Goal: Information Seeking & Learning: Learn about a topic

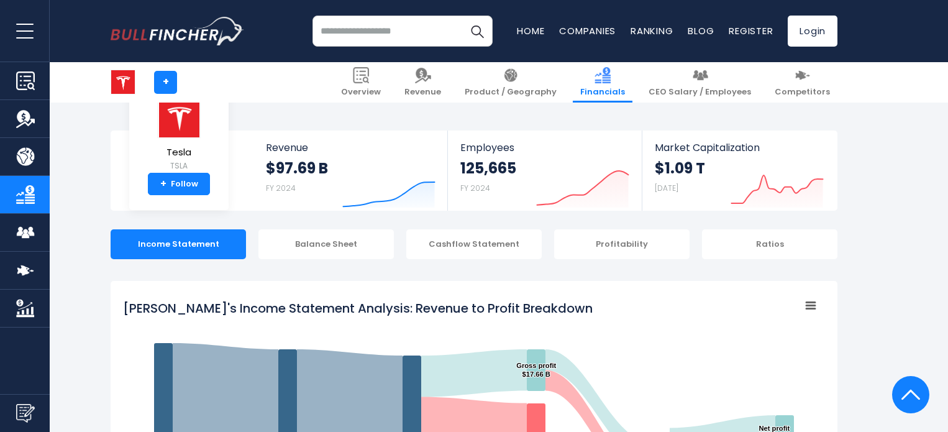
select select "****"
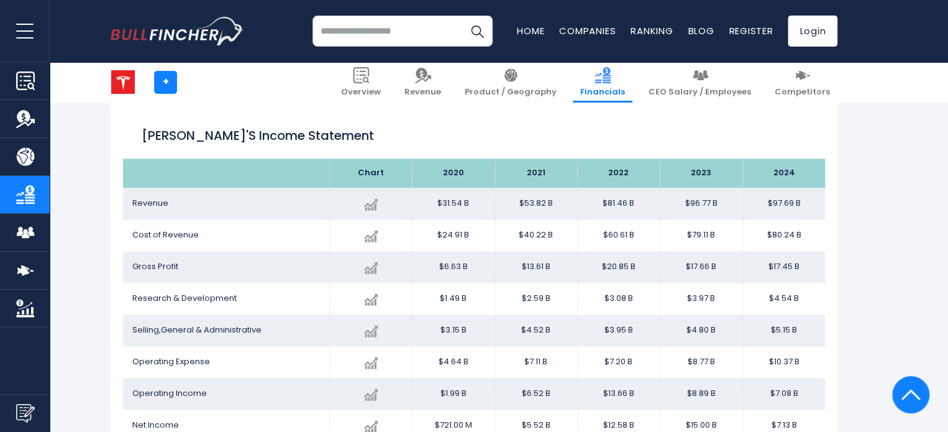
scroll to position [739, 0]
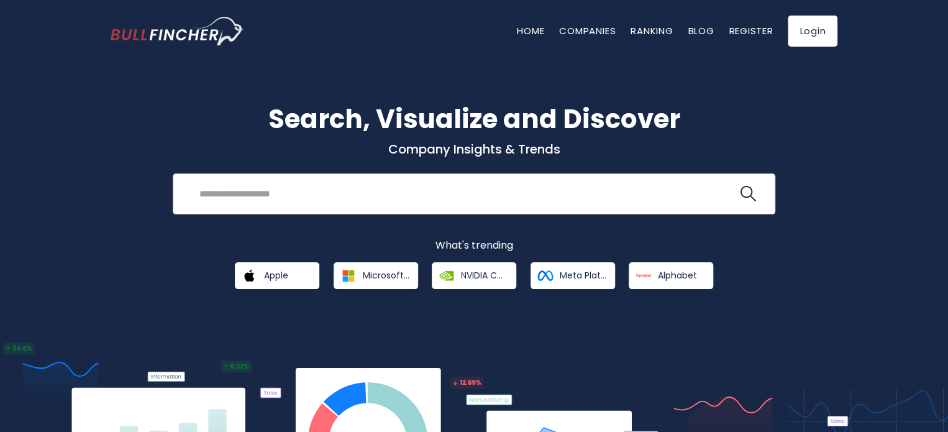
click at [440, 198] on input "search" at bounding box center [464, 193] width 545 height 23
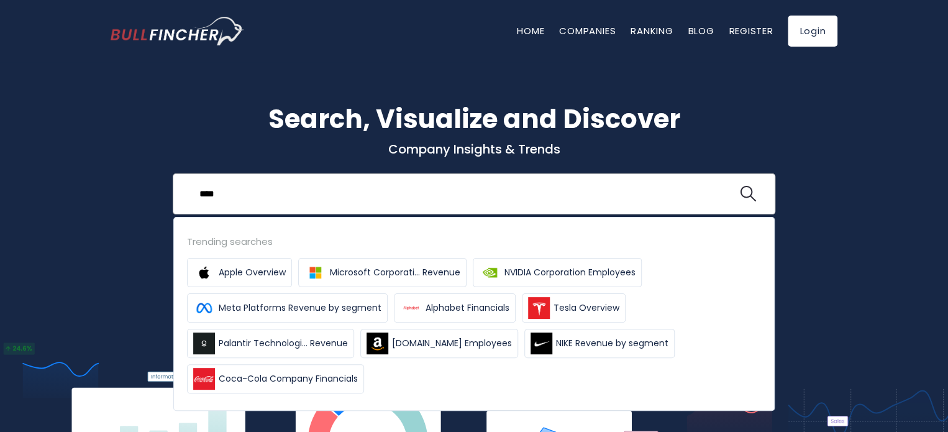
type input "****"
click at [740, 186] on button at bounding box center [748, 194] width 16 height 16
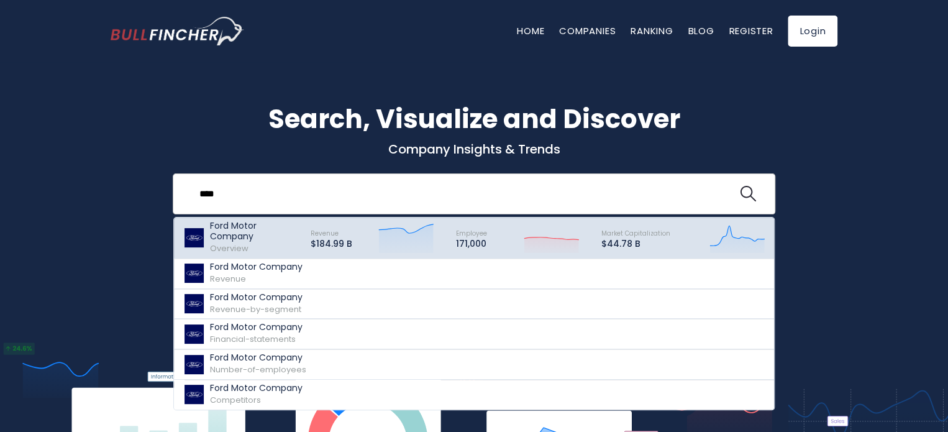
click at [237, 228] on p "Ford Motor Company" at bounding box center [254, 230] width 89 height 21
click at [387, 242] on icon "Created with Highcharts 12.1.2" at bounding box center [405, 237] width 55 height 31
click at [242, 239] on p "Ford Motor Company" at bounding box center [254, 230] width 89 height 21
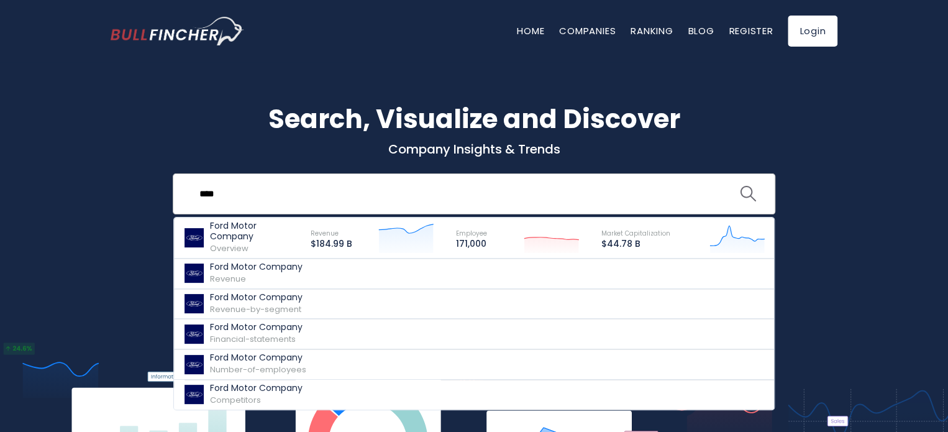
click at [743, 192] on img "search icon" at bounding box center [748, 194] width 16 height 16
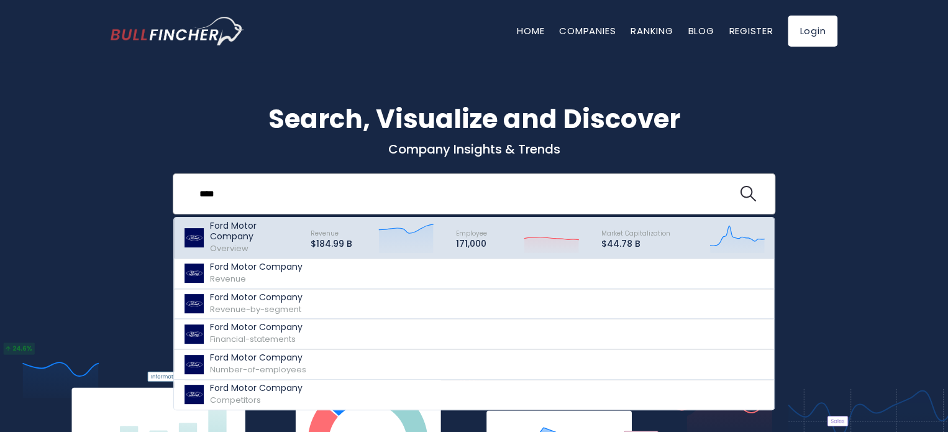
click at [366, 238] on div "Revenue $184.99 B Created with Highcharts 12.1.2" at bounding box center [371, 237] width 145 height 34
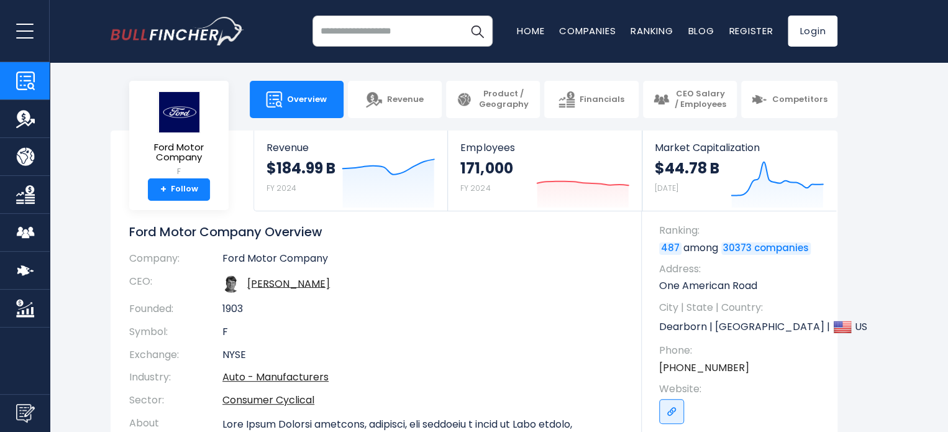
click at [34, 204] on link "Financials" at bounding box center [25, 194] width 50 height 37
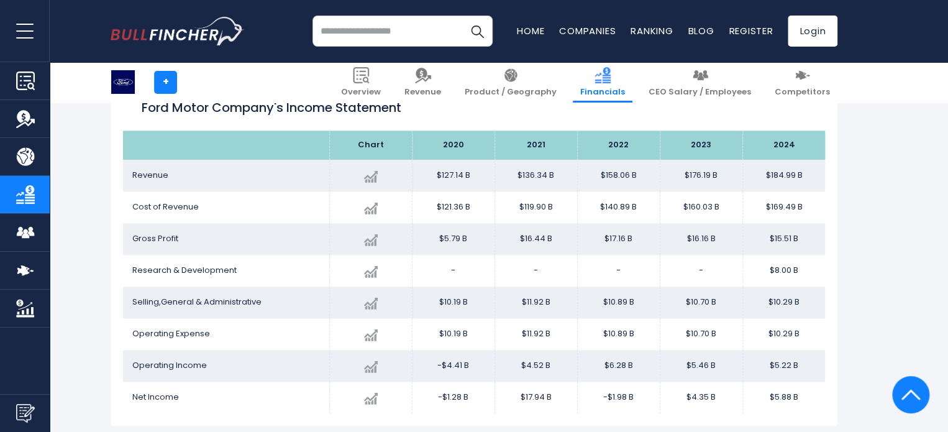
scroll to position [735, 0]
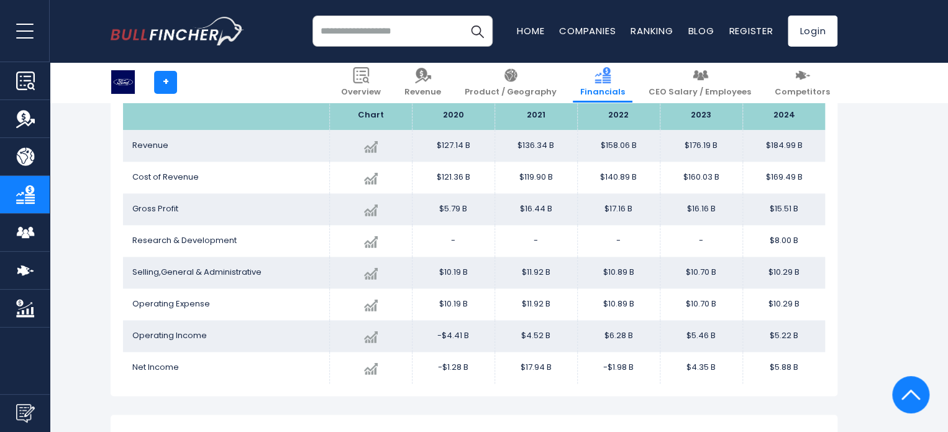
click at [788, 238] on td "$8.00 B" at bounding box center [783, 241] width 83 height 32
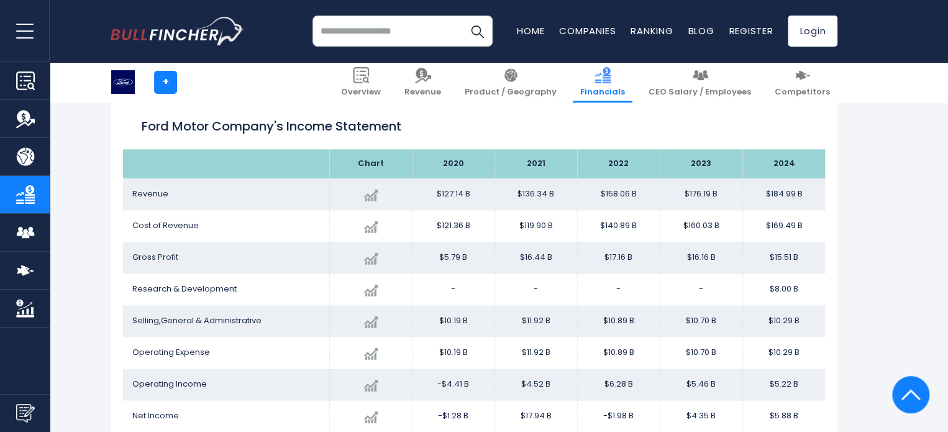
scroll to position [673, 0]
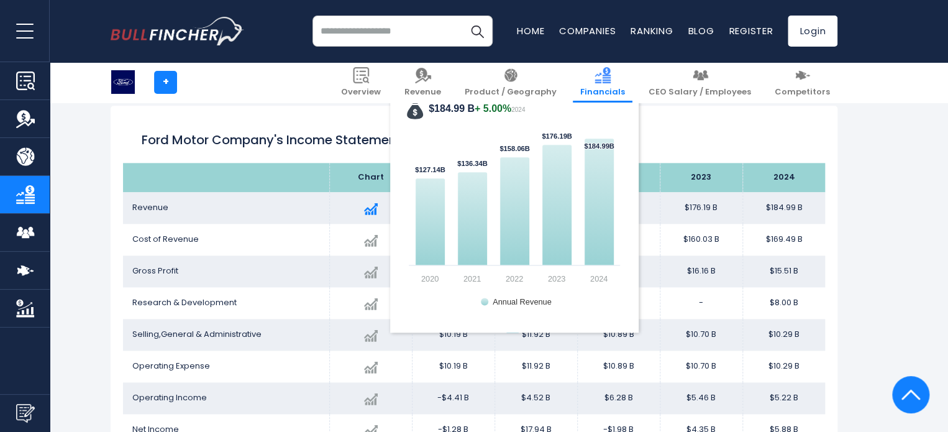
click at [369, 214] on img at bounding box center [371, 209] width 14 height 14
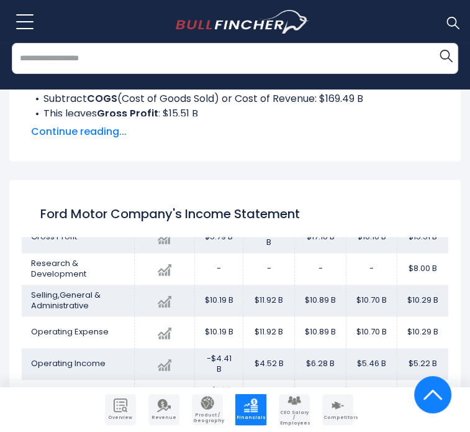
scroll to position [763, 0]
